Goal: Task Accomplishment & Management: Use online tool/utility

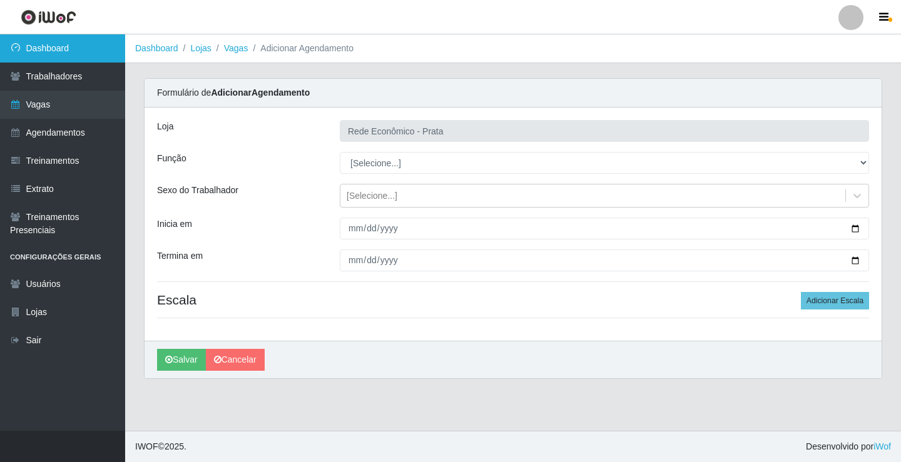
click at [59, 46] on link "Dashboard" at bounding box center [62, 48] width 125 height 28
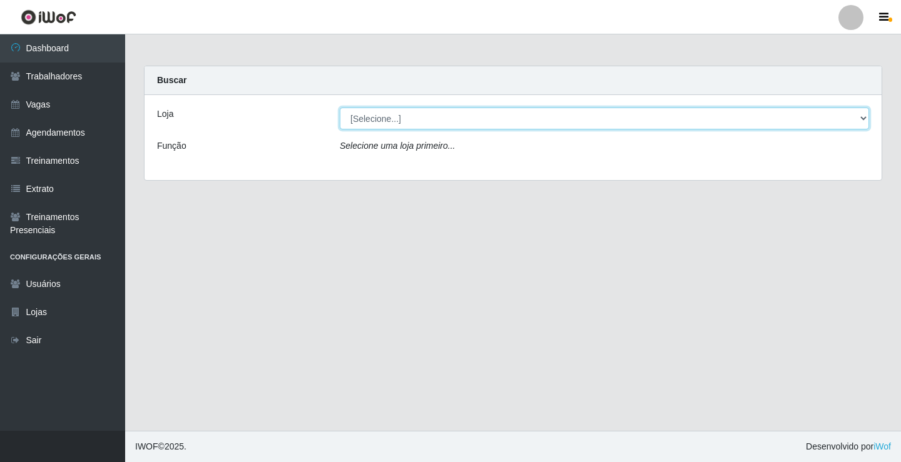
click at [860, 118] on select "[Selecione...] Rede Econômico - Prata" at bounding box center [604, 119] width 529 height 22
select select "192"
click at [340, 108] on select "[Selecione...] Rede Econômico - Prata" at bounding box center [604, 119] width 529 height 22
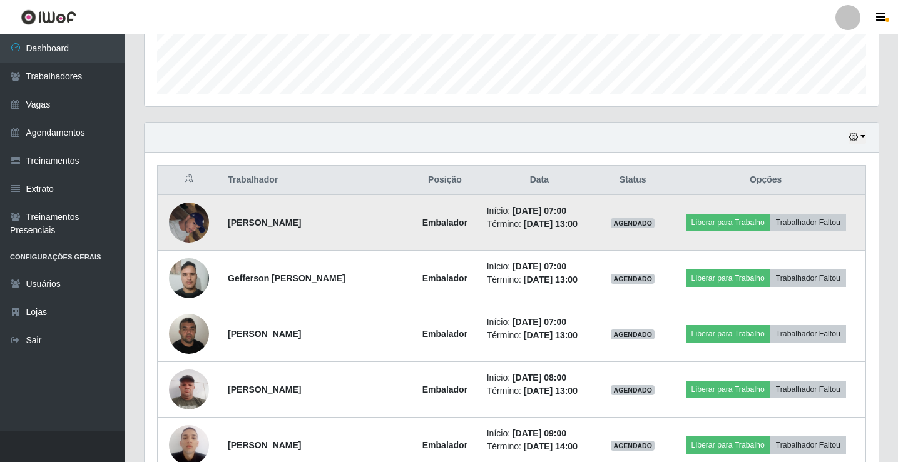
scroll to position [375, 0]
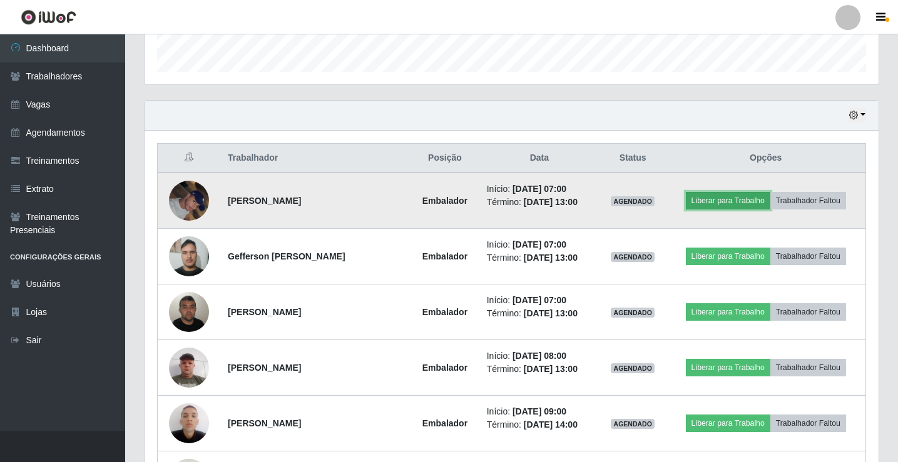
click at [720, 199] on button "Liberar para Trabalho" at bounding box center [728, 201] width 84 height 18
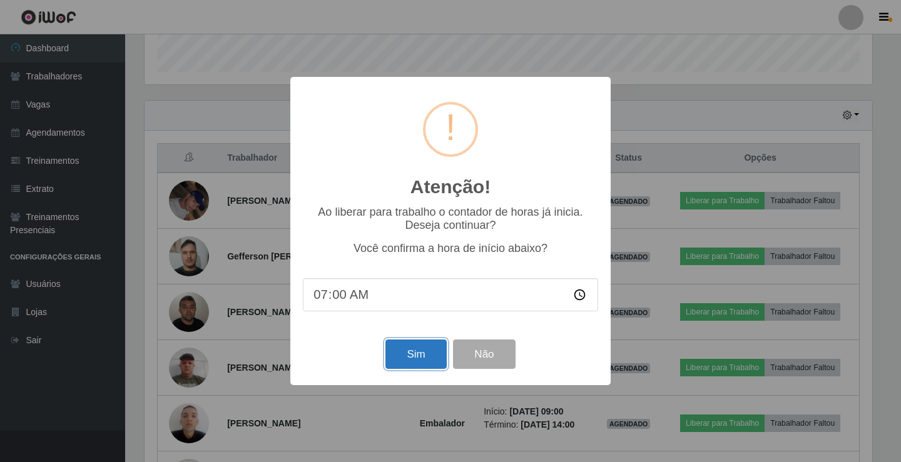
click at [413, 357] on button "Sim" at bounding box center [415, 354] width 61 height 29
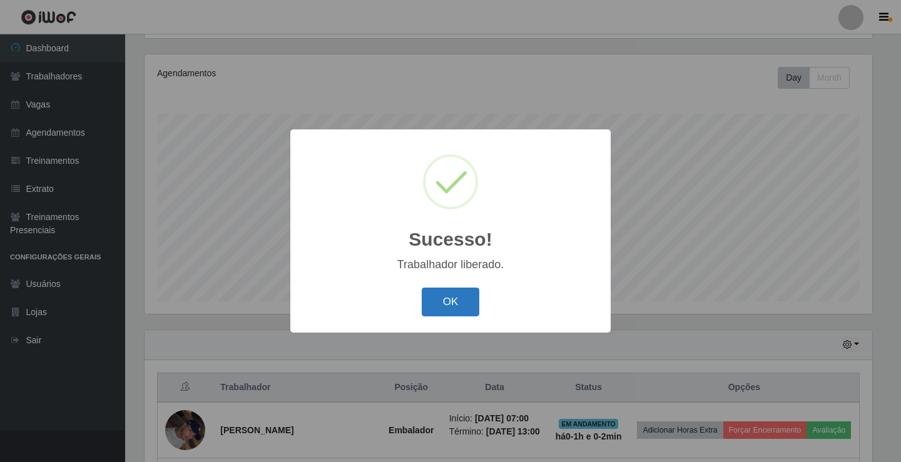
click at [434, 307] on button "OK" at bounding box center [451, 302] width 58 height 29
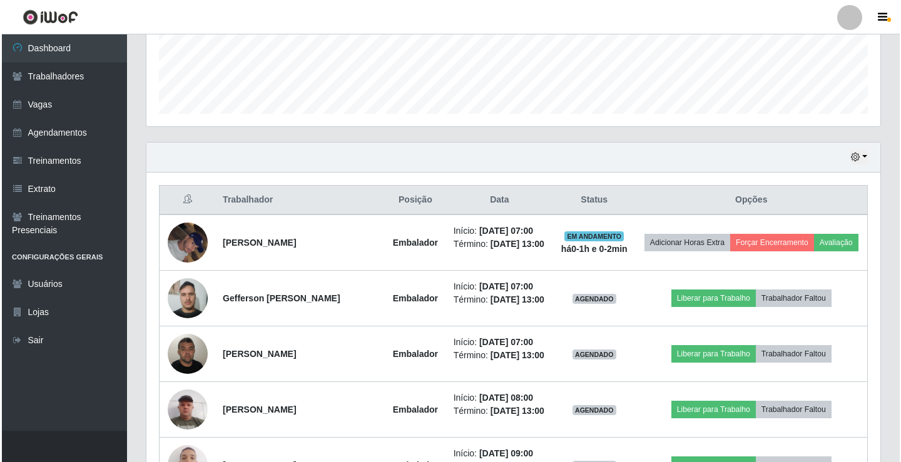
scroll to position [459, 0]
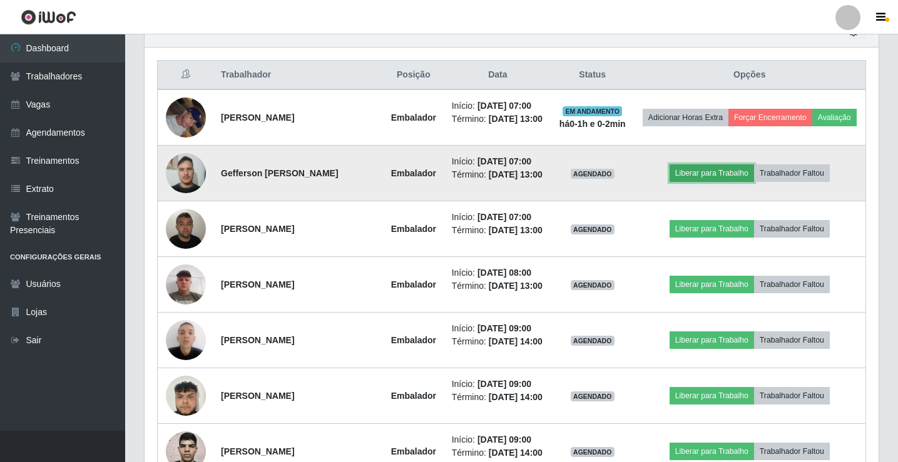
click at [724, 182] on button "Liberar para Trabalho" at bounding box center [711, 174] width 84 height 18
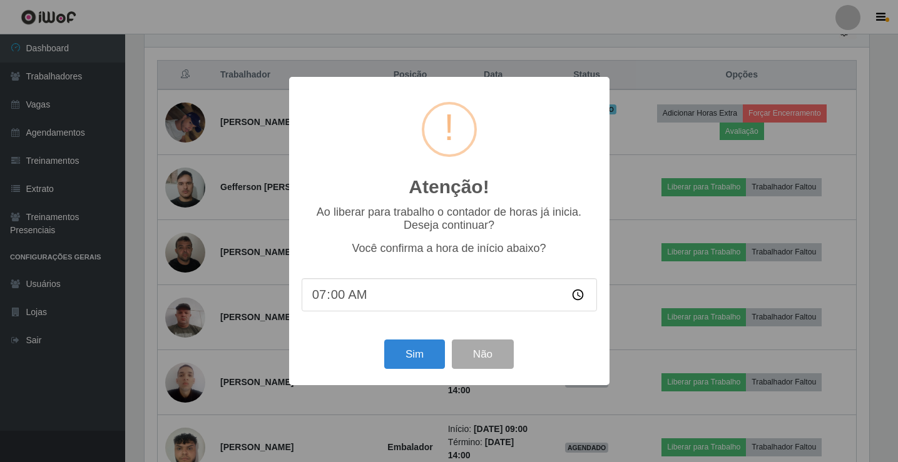
scroll to position [260, 728]
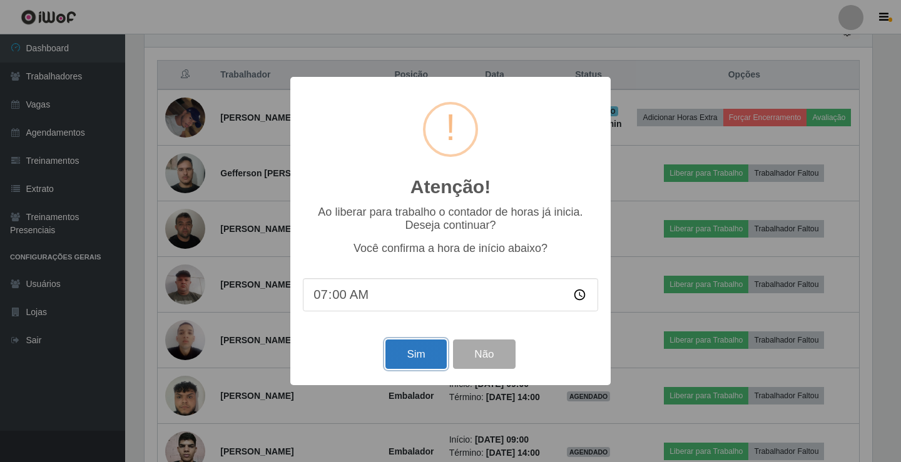
click at [412, 350] on button "Sim" at bounding box center [415, 354] width 61 height 29
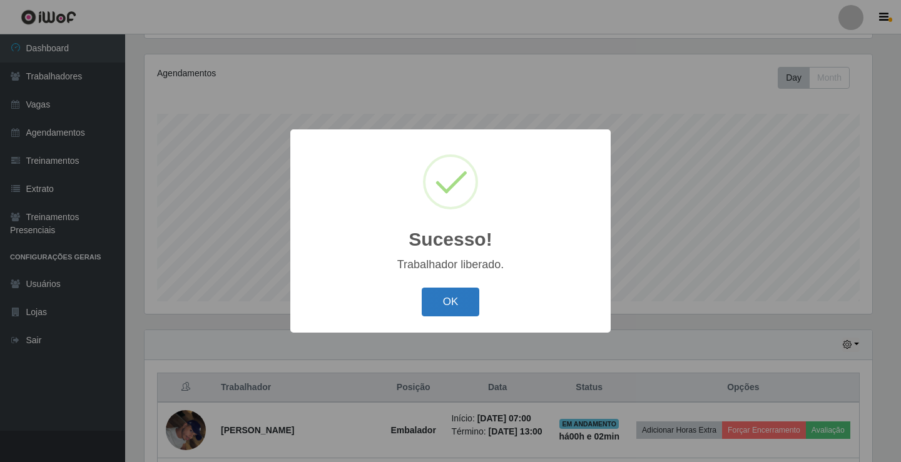
click at [429, 304] on button "OK" at bounding box center [451, 302] width 58 height 29
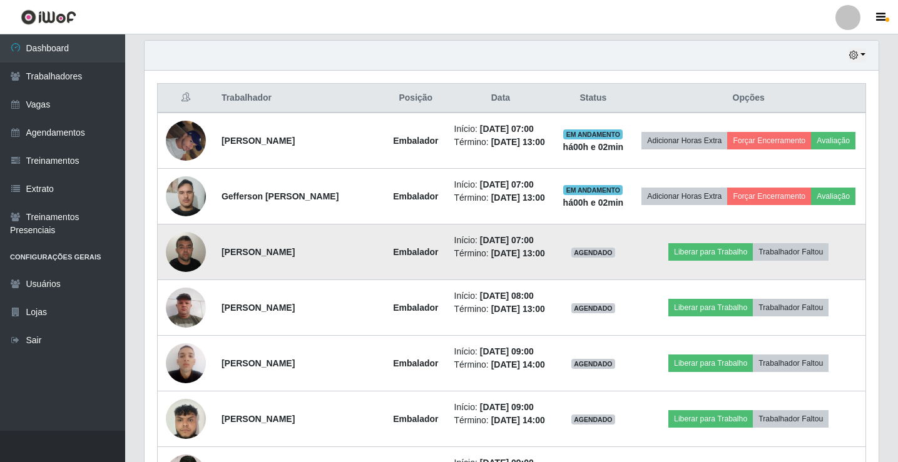
scroll to position [459, 0]
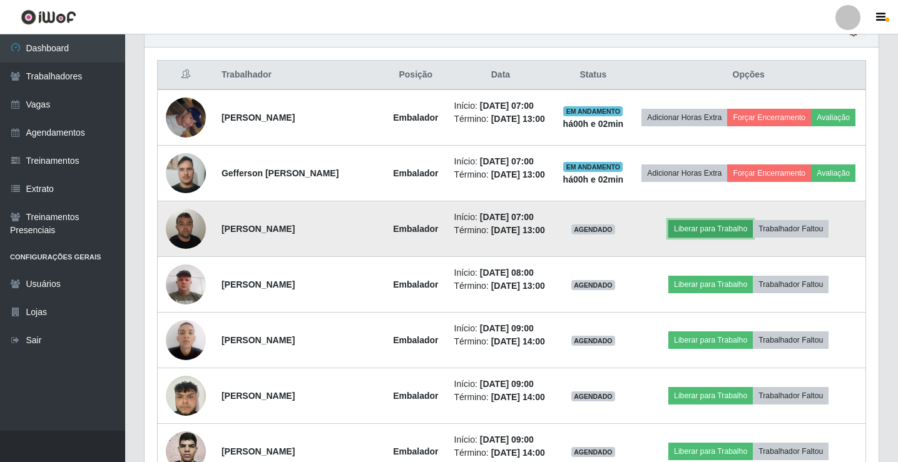
click at [704, 238] on button "Liberar para Trabalho" at bounding box center [710, 229] width 84 height 18
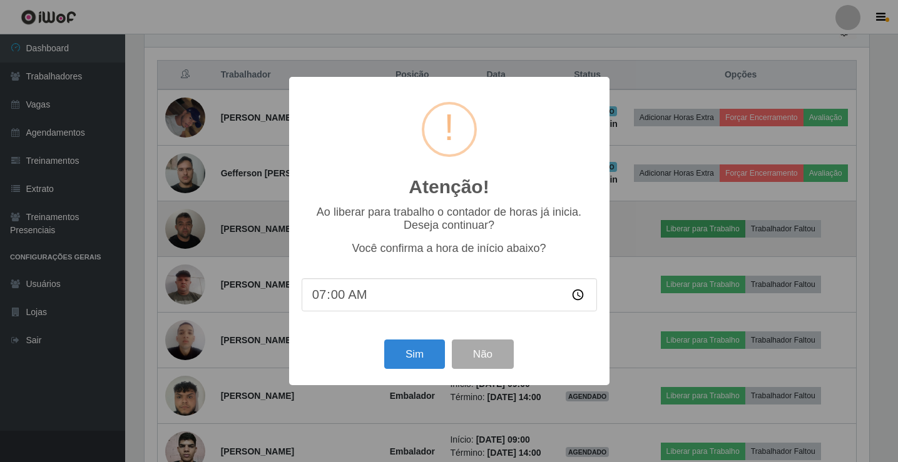
scroll to position [260, 728]
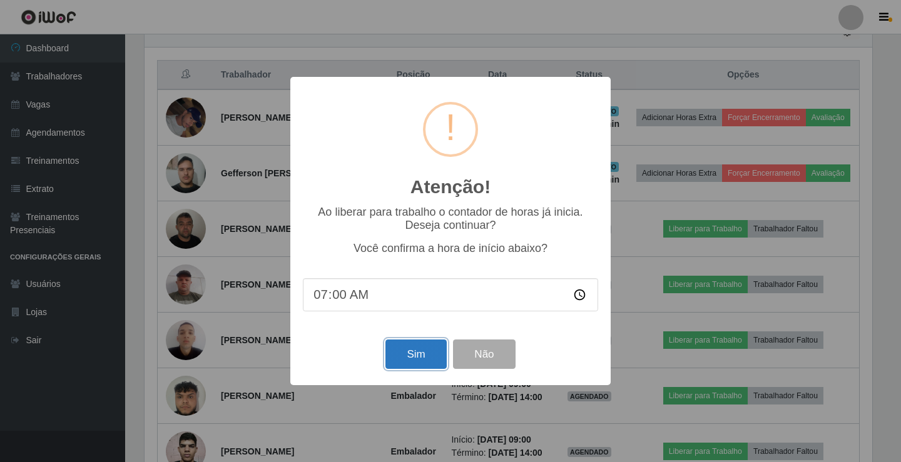
click at [406, 362] on button "Sim" at bounding box center [415, 354] width 61 height 29
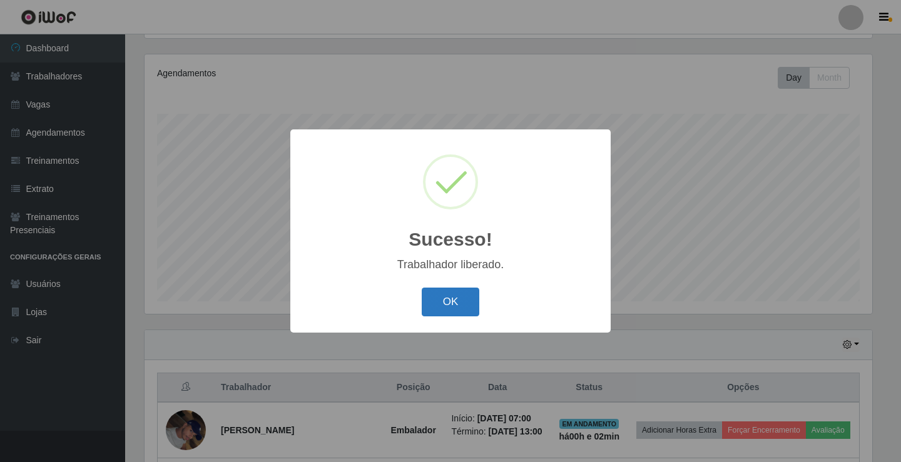
click at [442, 303] on button "OK" at bounding box center [451, 302] width 58 height 29
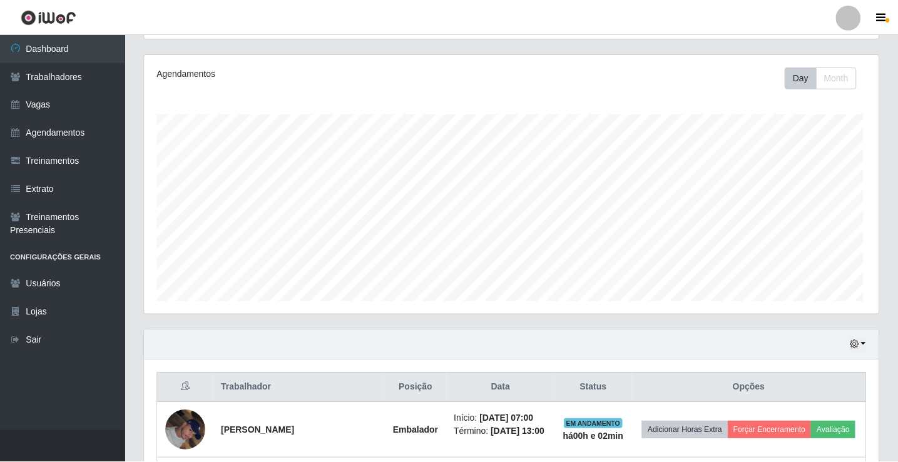
scroll to position [260, 734]
